Goal: Task Accomplishment & Management: Manage account settings

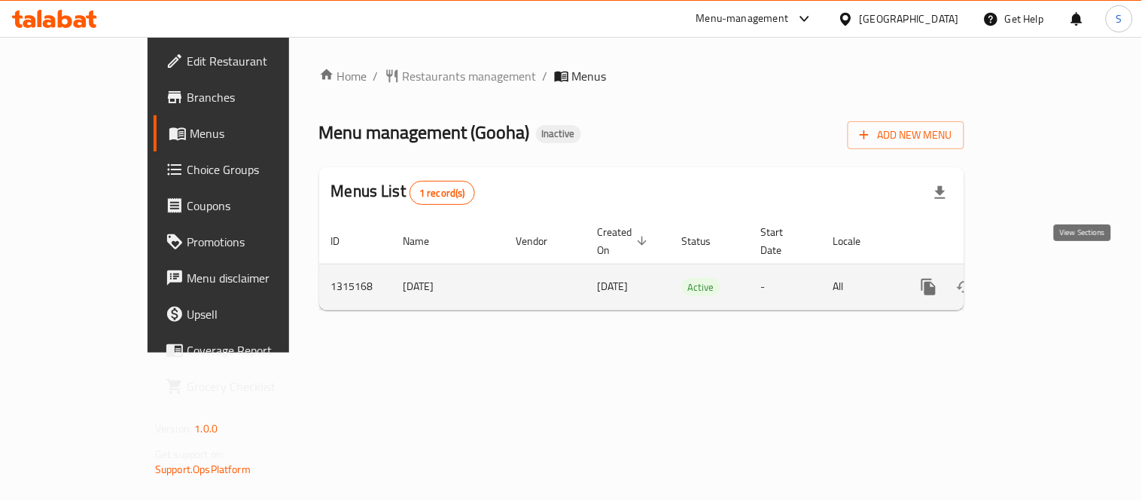
click at [1047, 278] on icon "enhanced table" at bounding box center [1037, 287] width 18 height 18
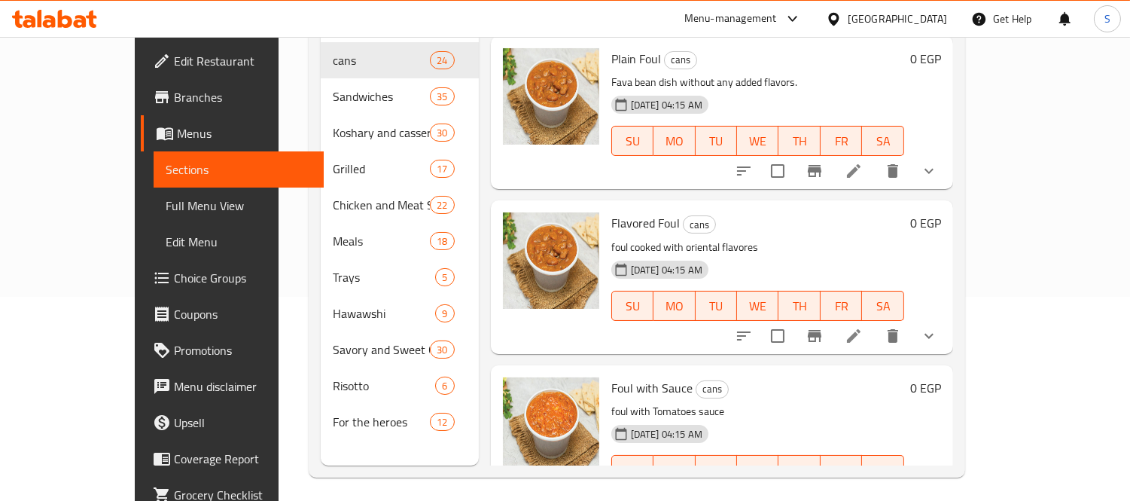
scroll to position [211, 0]
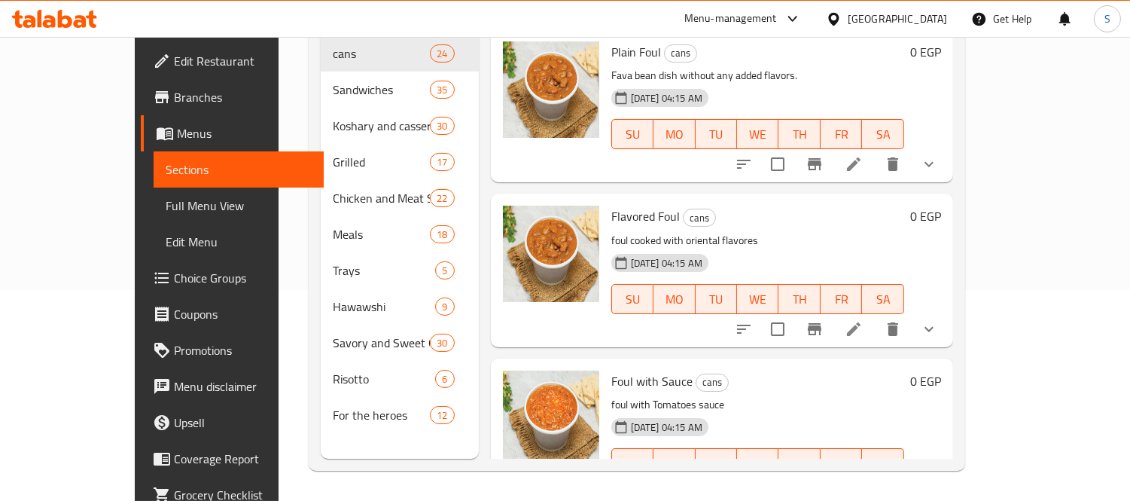
drag, startPoint x: 102, startPoint y: 208, endPoint x: 134, endPoint y: 0, distance: 210.3
click at [166, 208] on span "Full Menu View" at bounding box center [239, 206] width 146 height 18
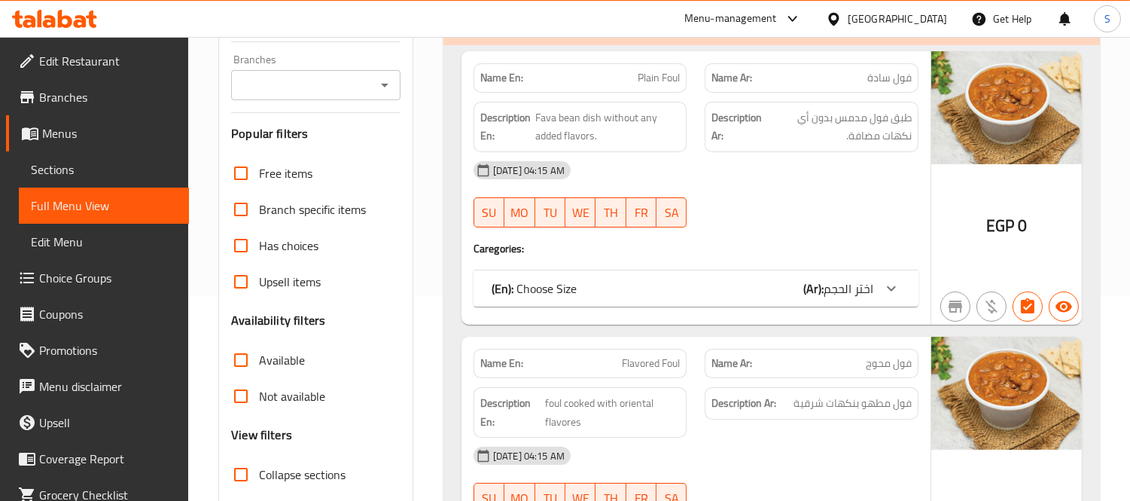
scroll to position [378, 0]
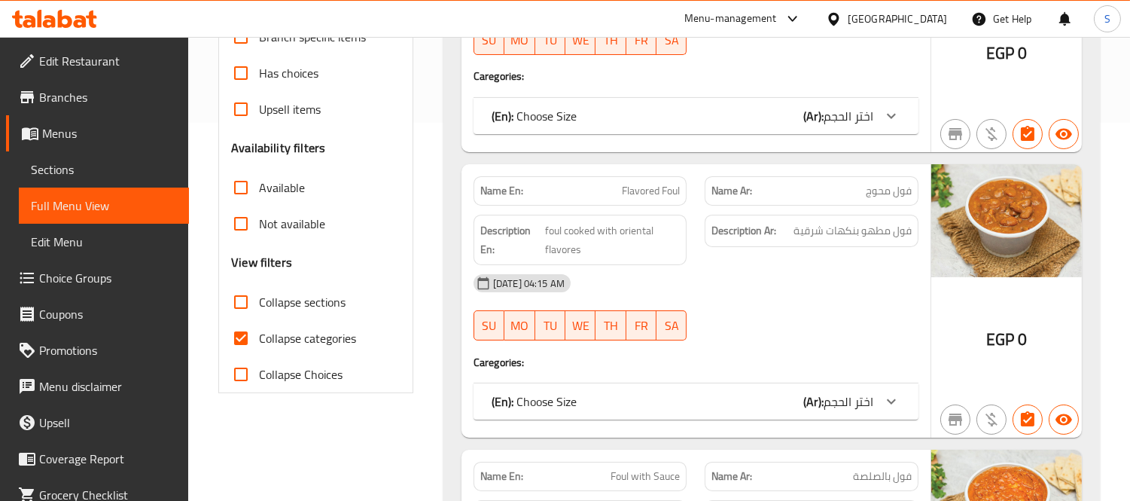
click at [306, 296] on span "Collapse sections" at bounding box center [302, 302] width 87 height 18
click at [259, 296] on input "Collapse sections" at bounding box center [241, 302] width 36 height 36
checkbox input "true"
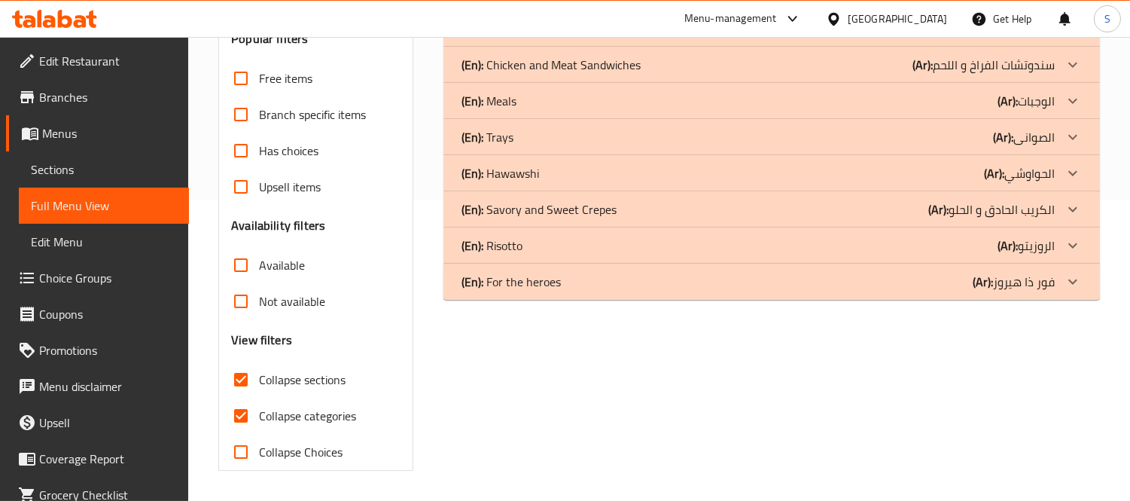
click at [312, 407] on span "Collapse categories" at bounding box center [307, 416] width 97 height 18
click at [259, 398] on input "Collapse categories" at bounding box center [241, 416] width 36 height 36
checkbox input "false"
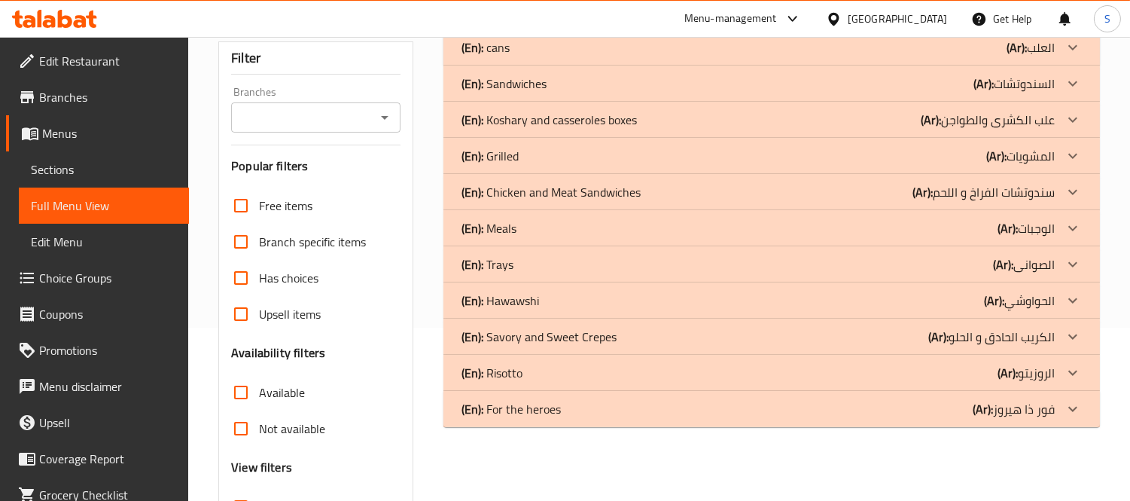
scroll to position [133, 0]
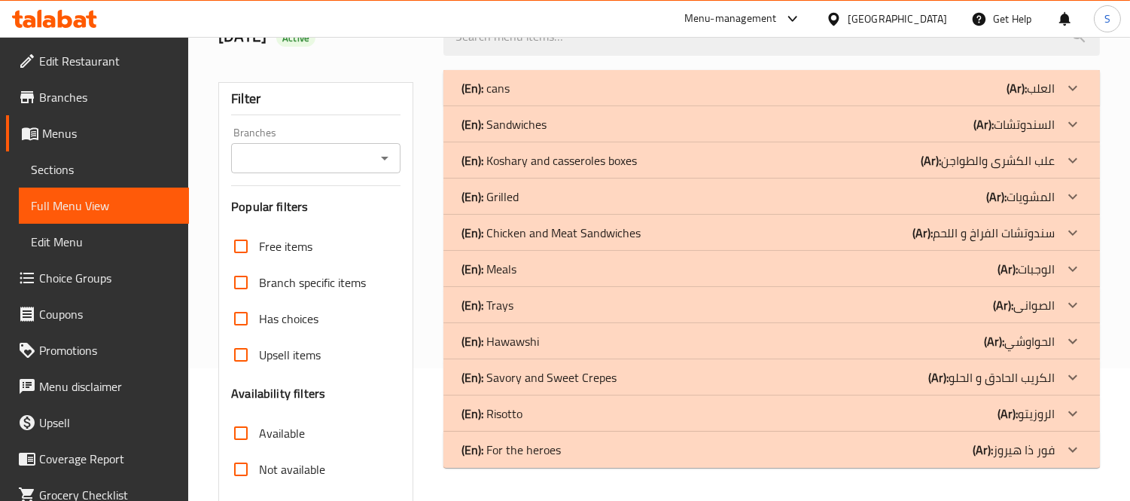
click at [1014, 422] on b "(Ar):" at bounding box center [1008, 413] width 20 height 23
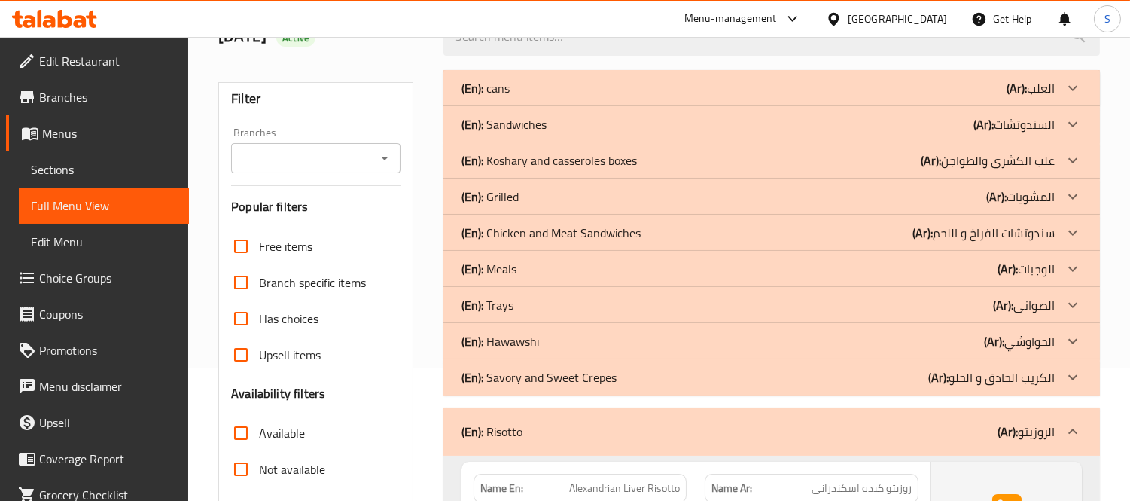
click at [1022, 304] on p "(Ar): الصوانى" at bounding box center [1024, 305] width 62 height 18
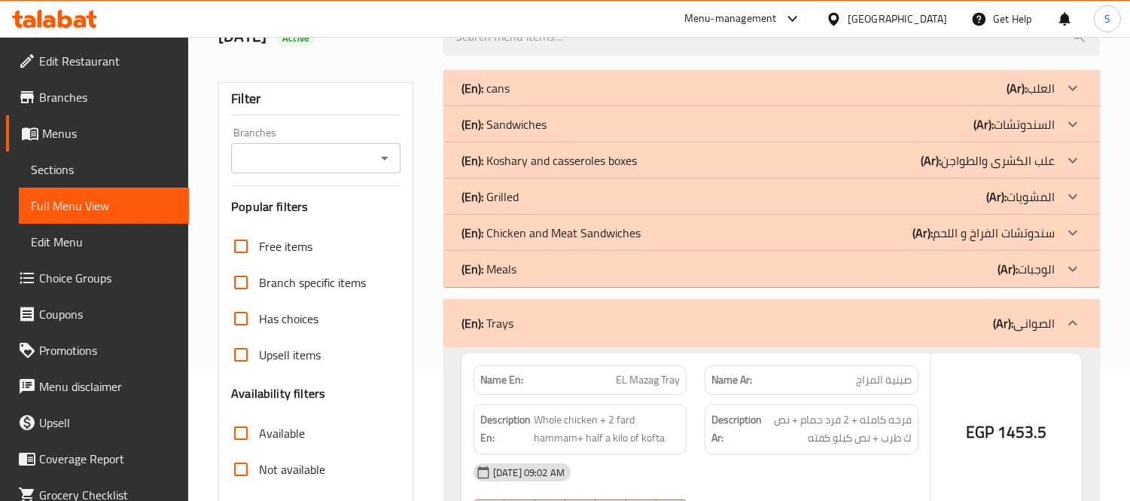
click at [999, 190] on b "(Ar):" at bounding box center [996, 196] width 20 height 23
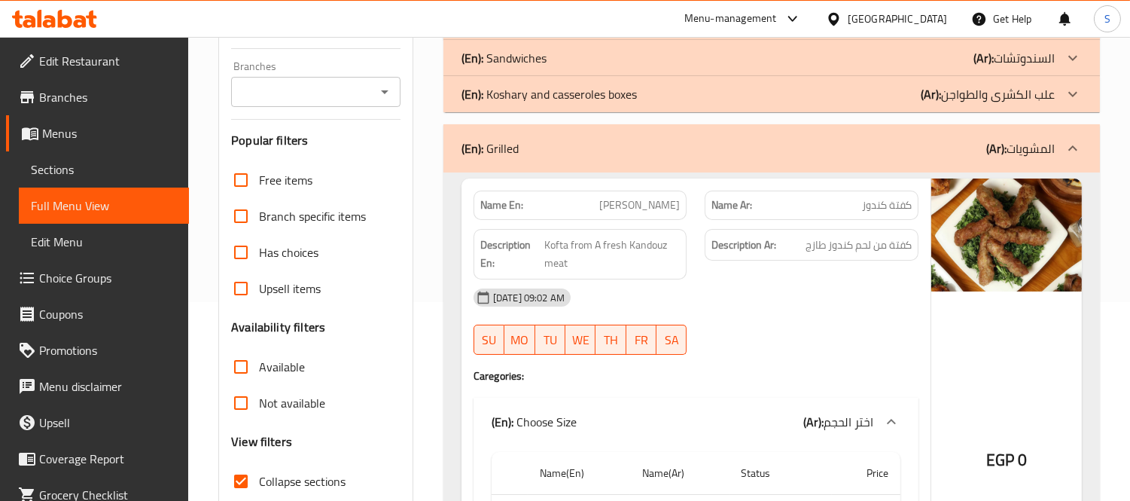
scroll to position [300, 0]
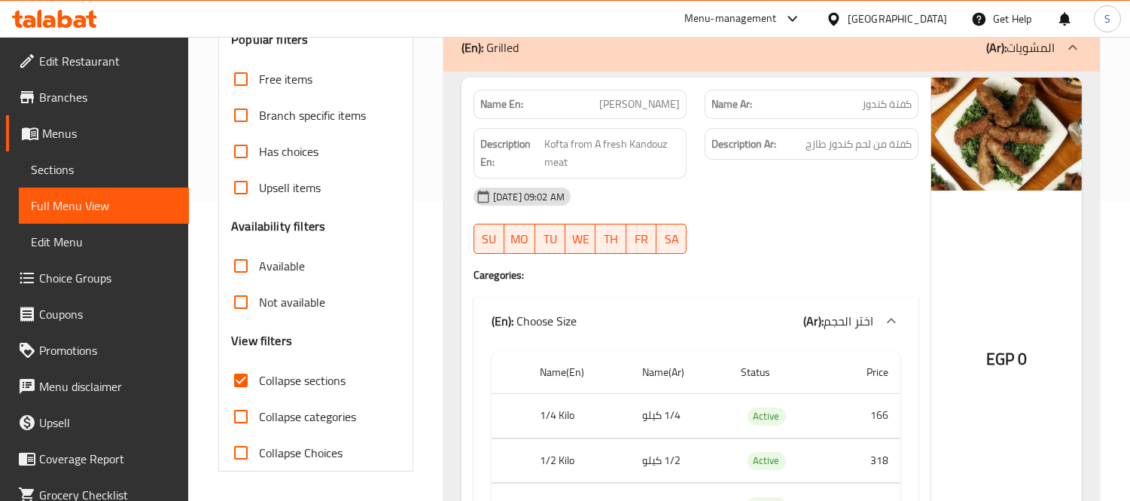
click at [281, 387] on span "Collapse sections" at bounding box center [302, 380] width 87 height 18
click at [259, 387] on input "Collapse sections" at bounding box center [241, 380] width 36 height 36
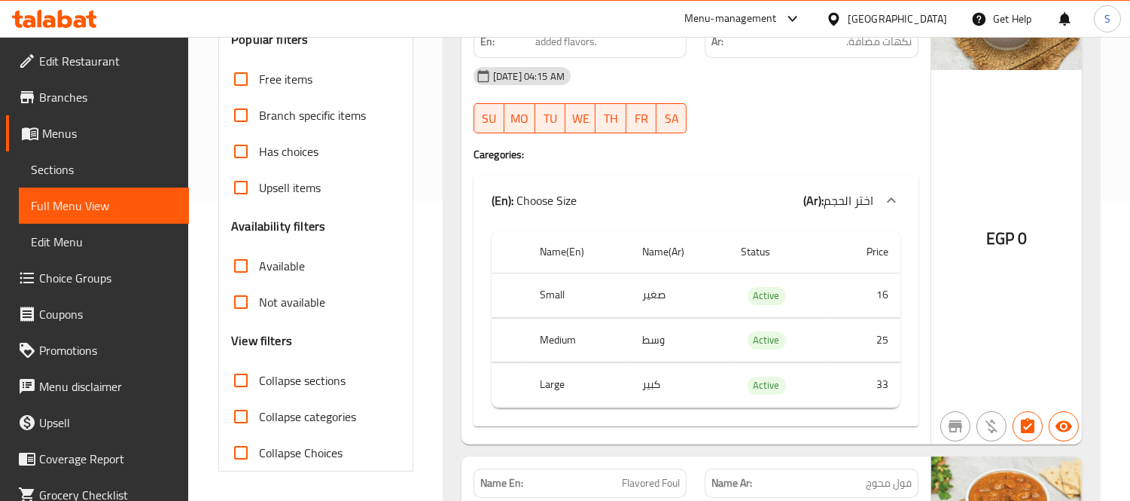
click at [281, 387] on span "Collapse sections" at bounding box center [302, 380] width 87 height 18
click at [259, 387] on input "Collapse sections" at bounding box center [241, 380] width 36 height 36
checkbox input "true"
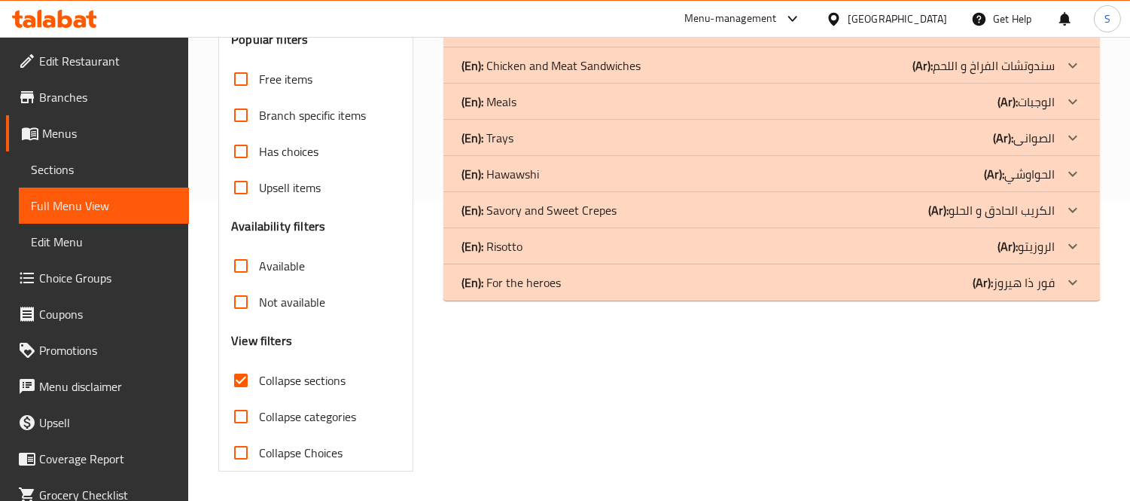
click at [432, 327] on div "Filter Branches Branches Popular filters Free items Branch specific items Has c…" at bounding box center [321, 187] width 225 height 587
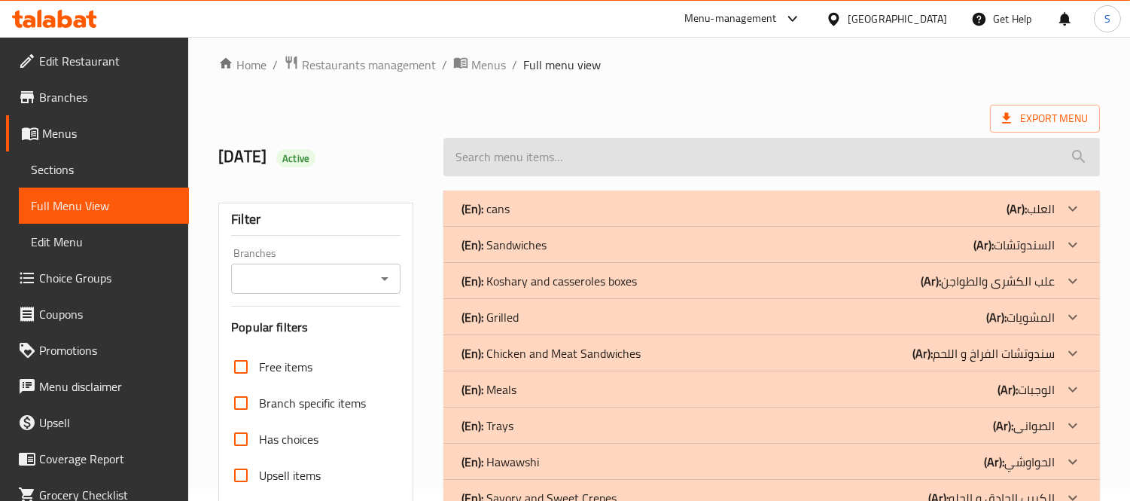
scroll to position [0, 0]
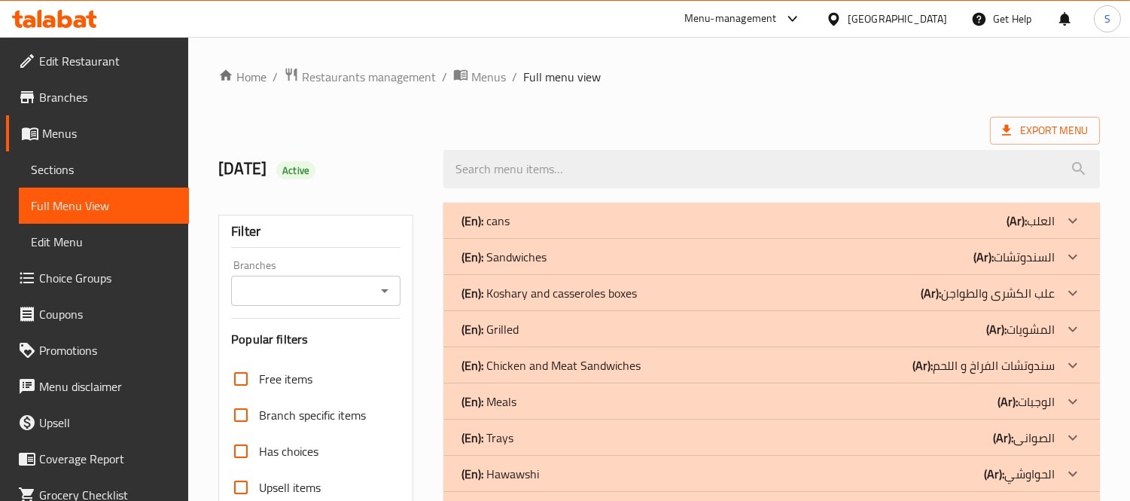
click at [585, 265] on div "(En): Sandwiches (Ar): السندوتشات" at bounding box center [758, 257] width 593 height 18
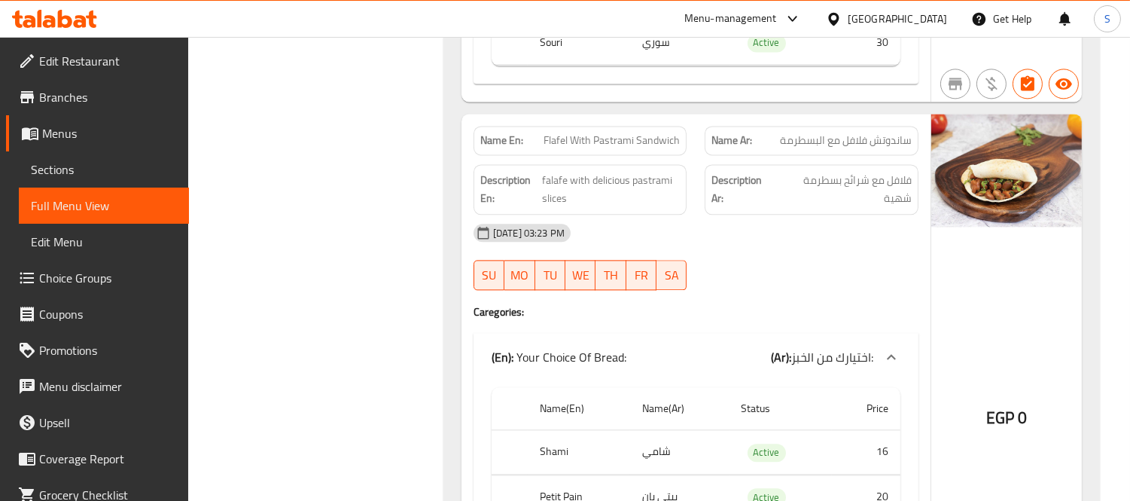
scroll to position [6190, 0]
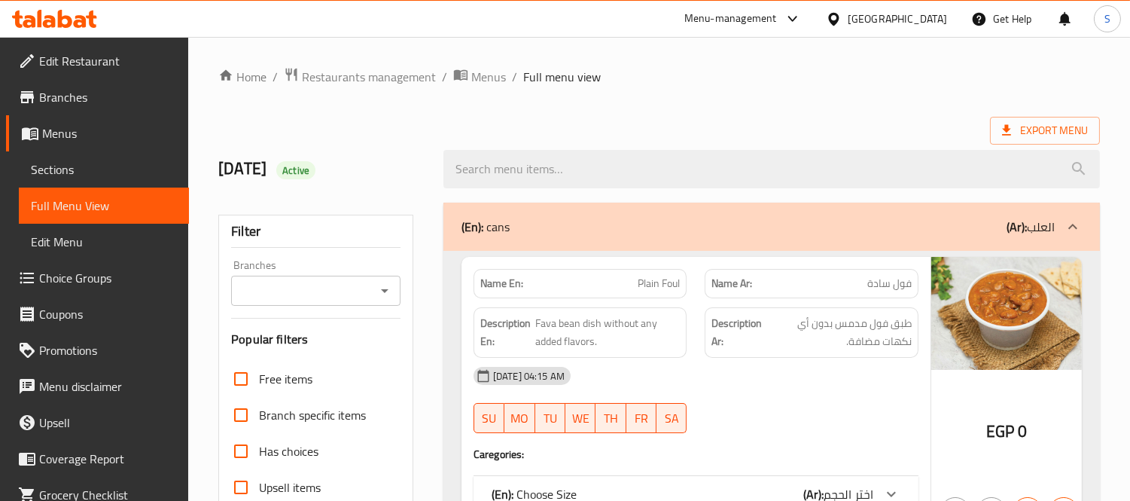
click at [109, 164] on span "Sections" at bounding box center [104, 169] width 146 height 18
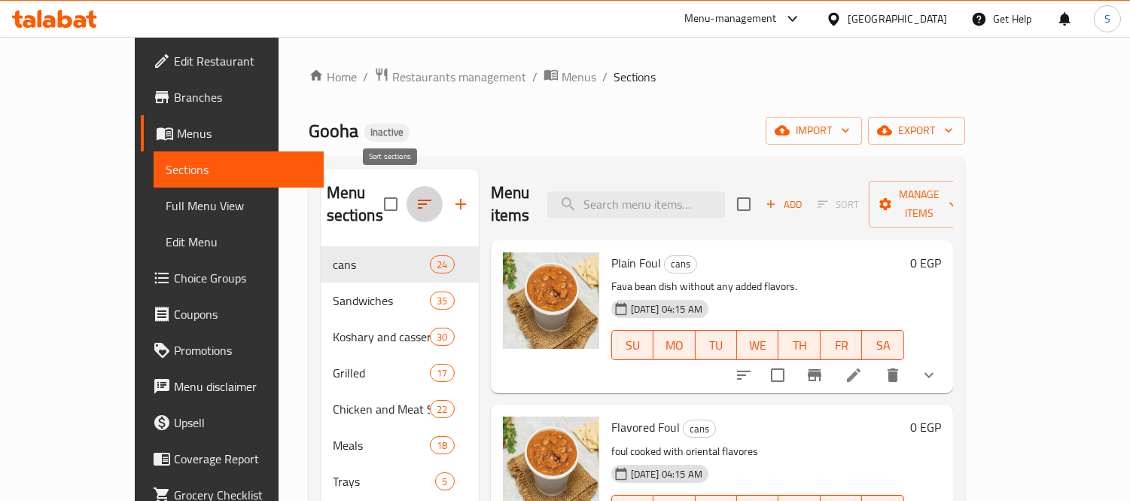
click at [416, 195] on icon "button" at bounding box center [425, 204] width 18 height 18
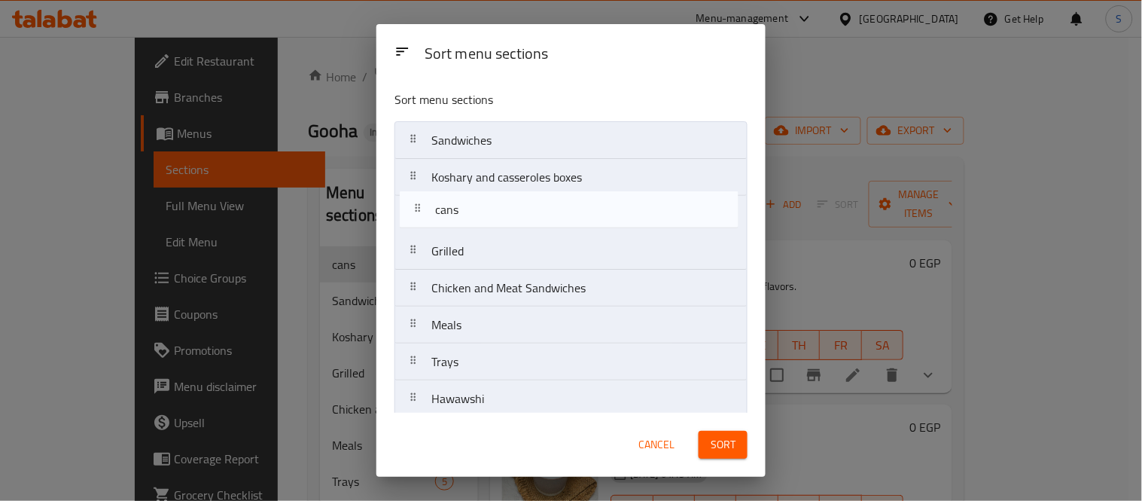
drag, startPoint x: 462, startPoint y: 152, endPoint x: 471, endPoint y: 231, distance: 79.6
click at [471, 231] on nav "cans Sandwiches Koshary and casseroles boxes Grilled Chicken and Meat Sandwiche…" at bounding box center [571, 324] width 353 height 407
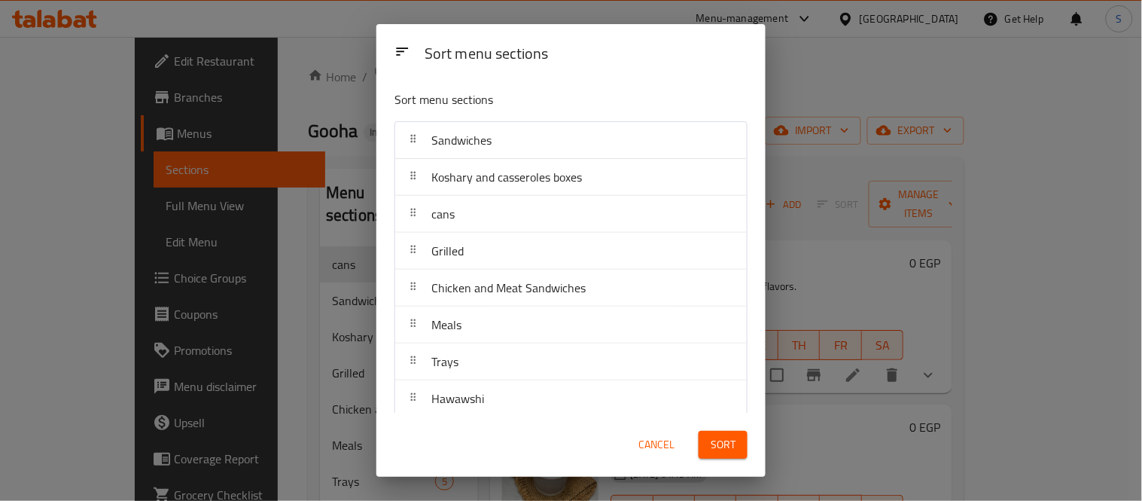
click at [720, 450] on span "Sort" at bounding box center [723, 444] width 25 height 19
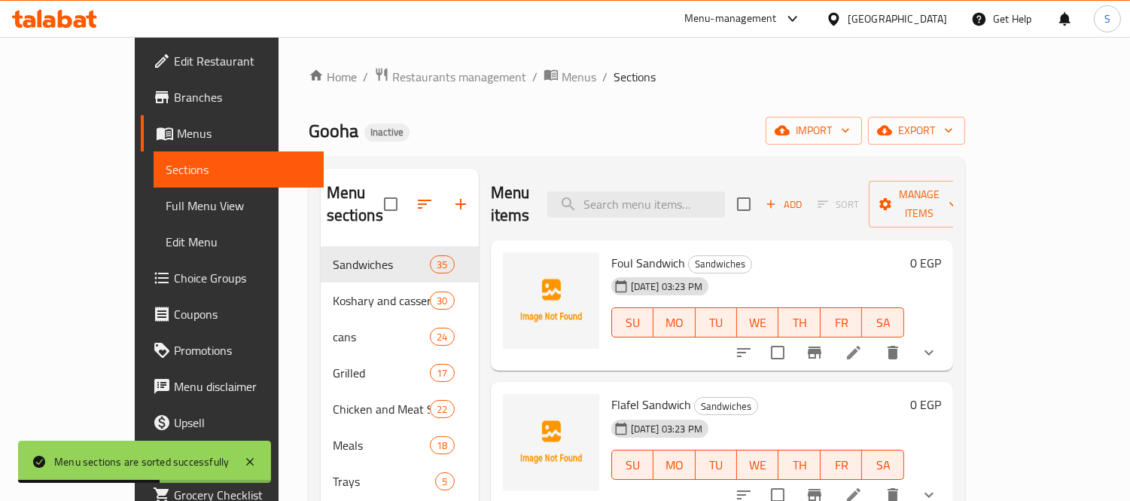
click at [393, 110] on div "Home / Restaurants management / Menus / Sections Gooha Inactive import export M…" at bounding box center [637, 374] width 657 height 614
